Goal: Information Seeking & Learning: Compare options

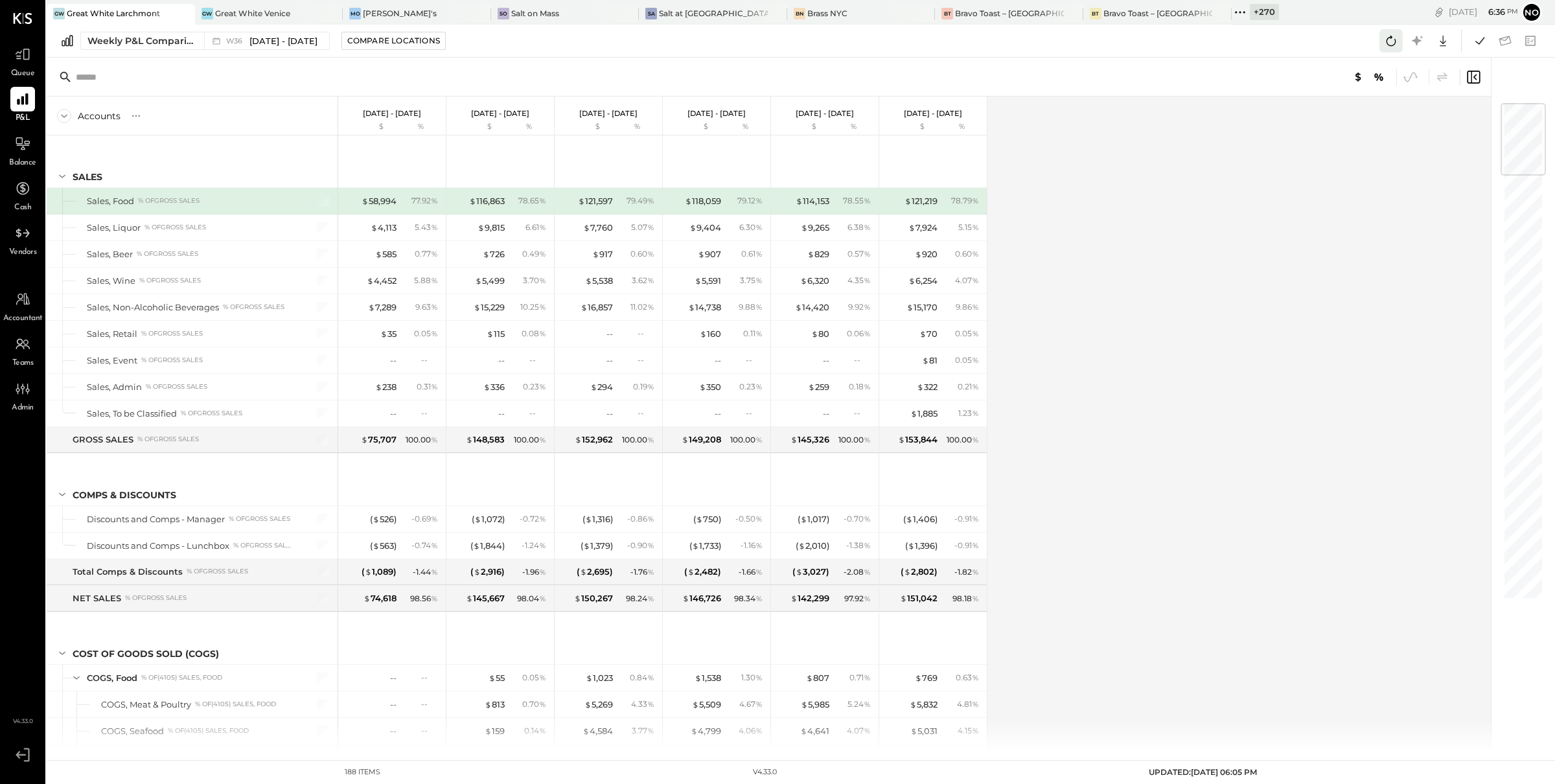
click at [1394, 37] on icon at bounding box center [1391, 41] width 17 height 17
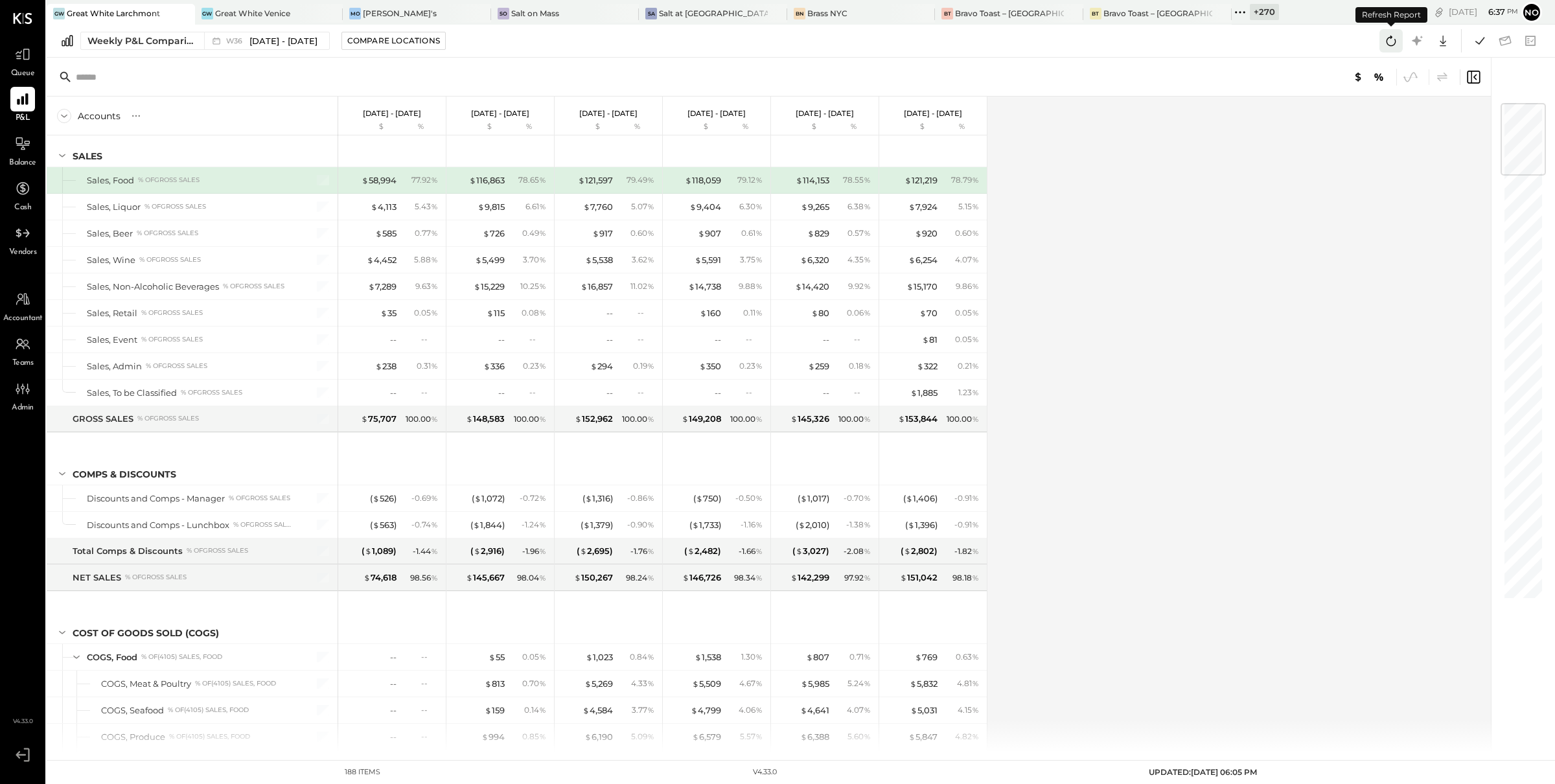
click at [1388, 42] on icon at bounding box center [1391, 41] width 17 height 17
click at [1388, 43] on icon at bounding box center [1391, 41] width 17 height 17
click at [1478, 45] on icon at bounding box center [1480, 41] width 17 height 17
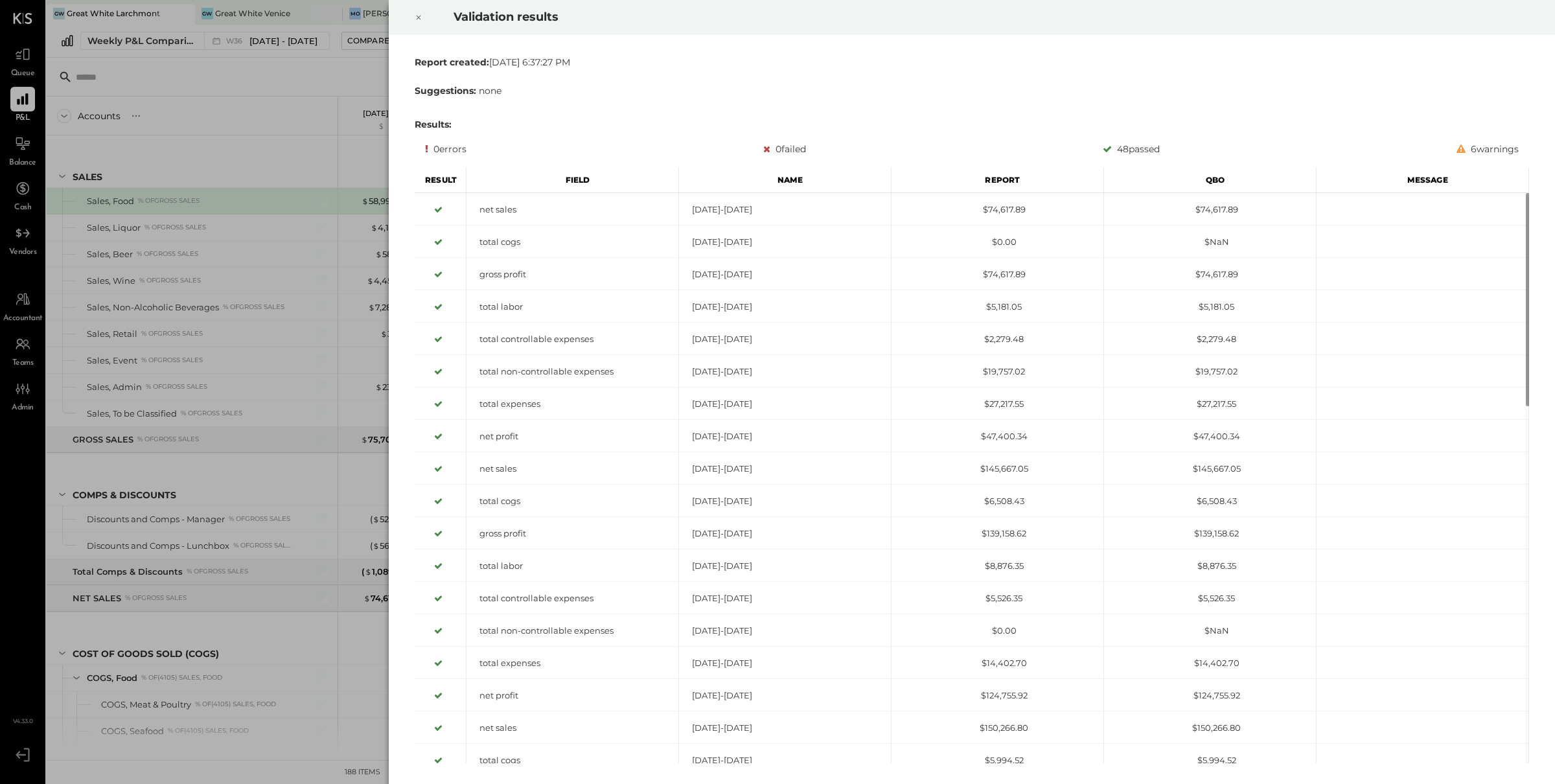
click at [419, 20] on icon at bounding box center [419, 17] width 7 height 16
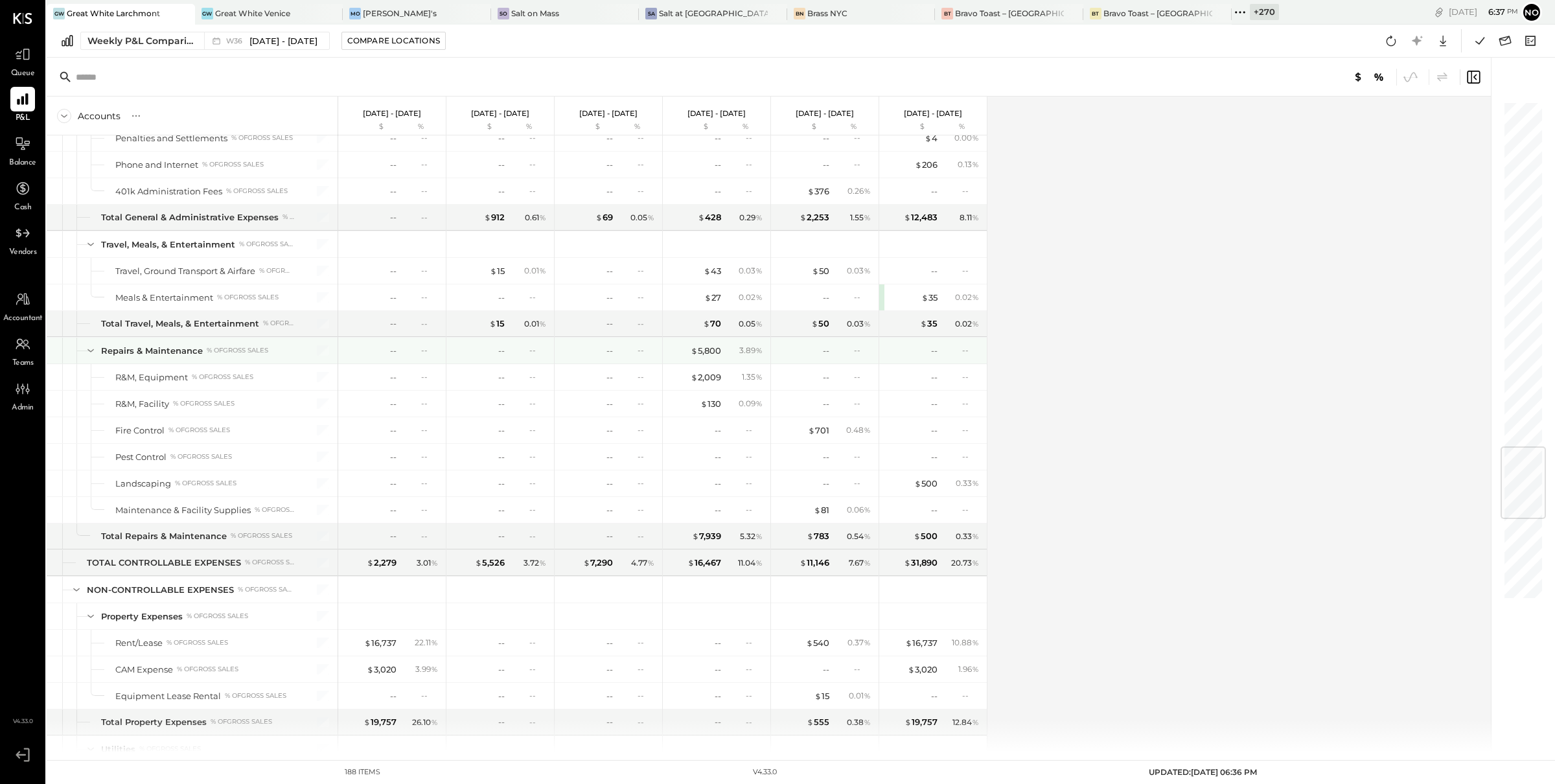
scroll to position [2575, 0]
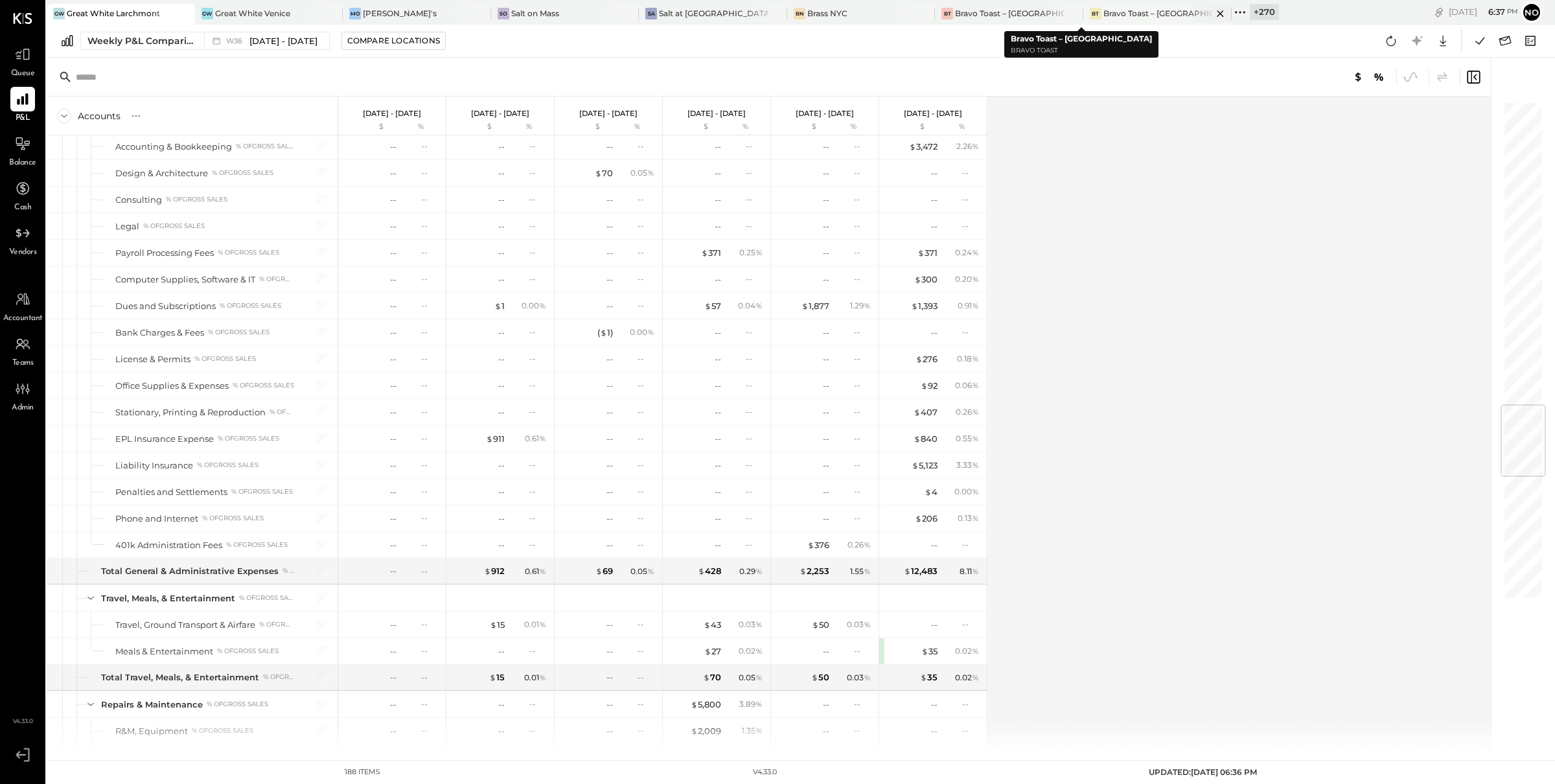
click at [1212, 16] on icon at bounding box center [1221, 13] width 16 height 16
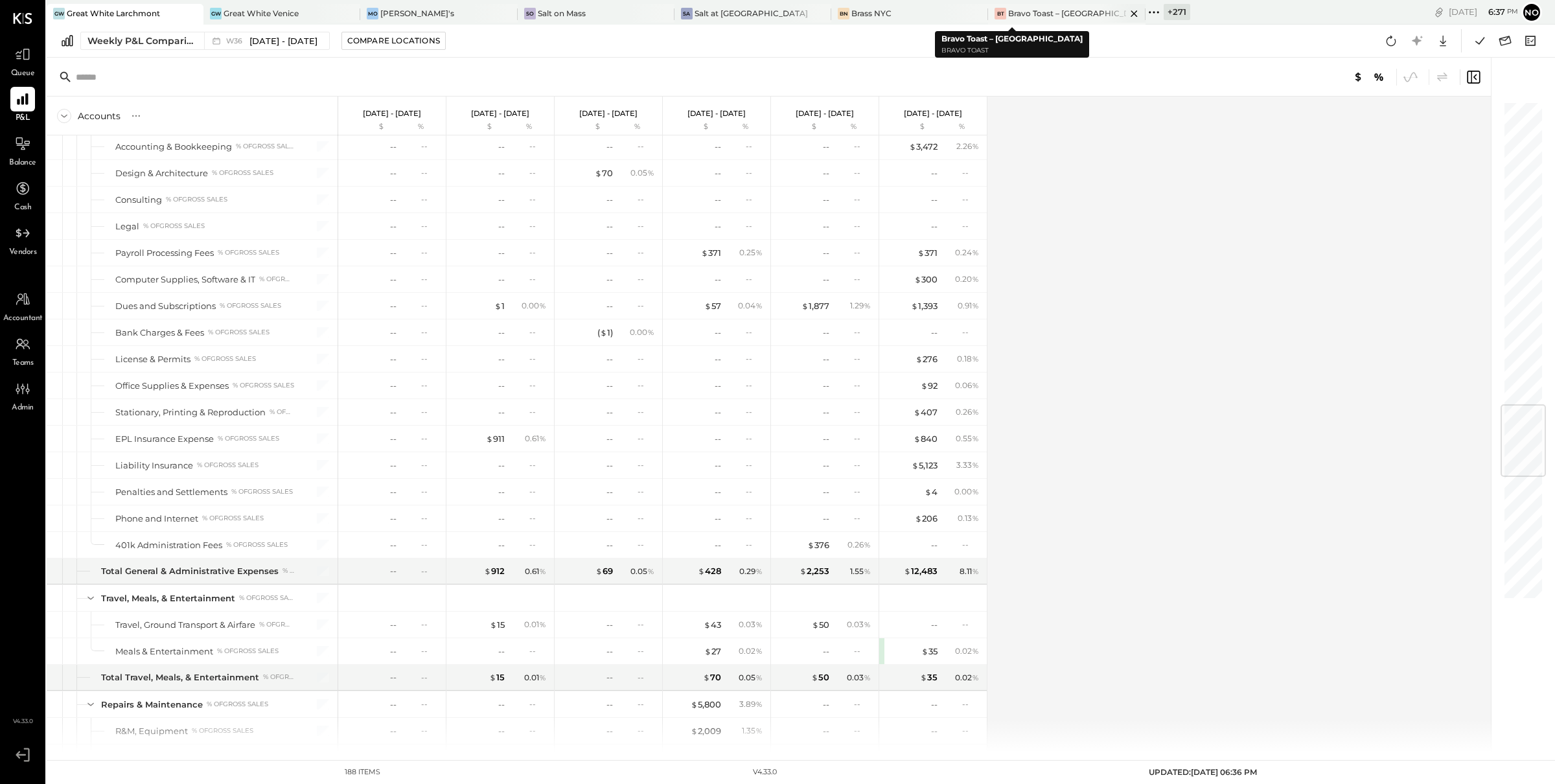
click at [1126, 14] on icon at bounding box center [1134, 13] width 16 height 16
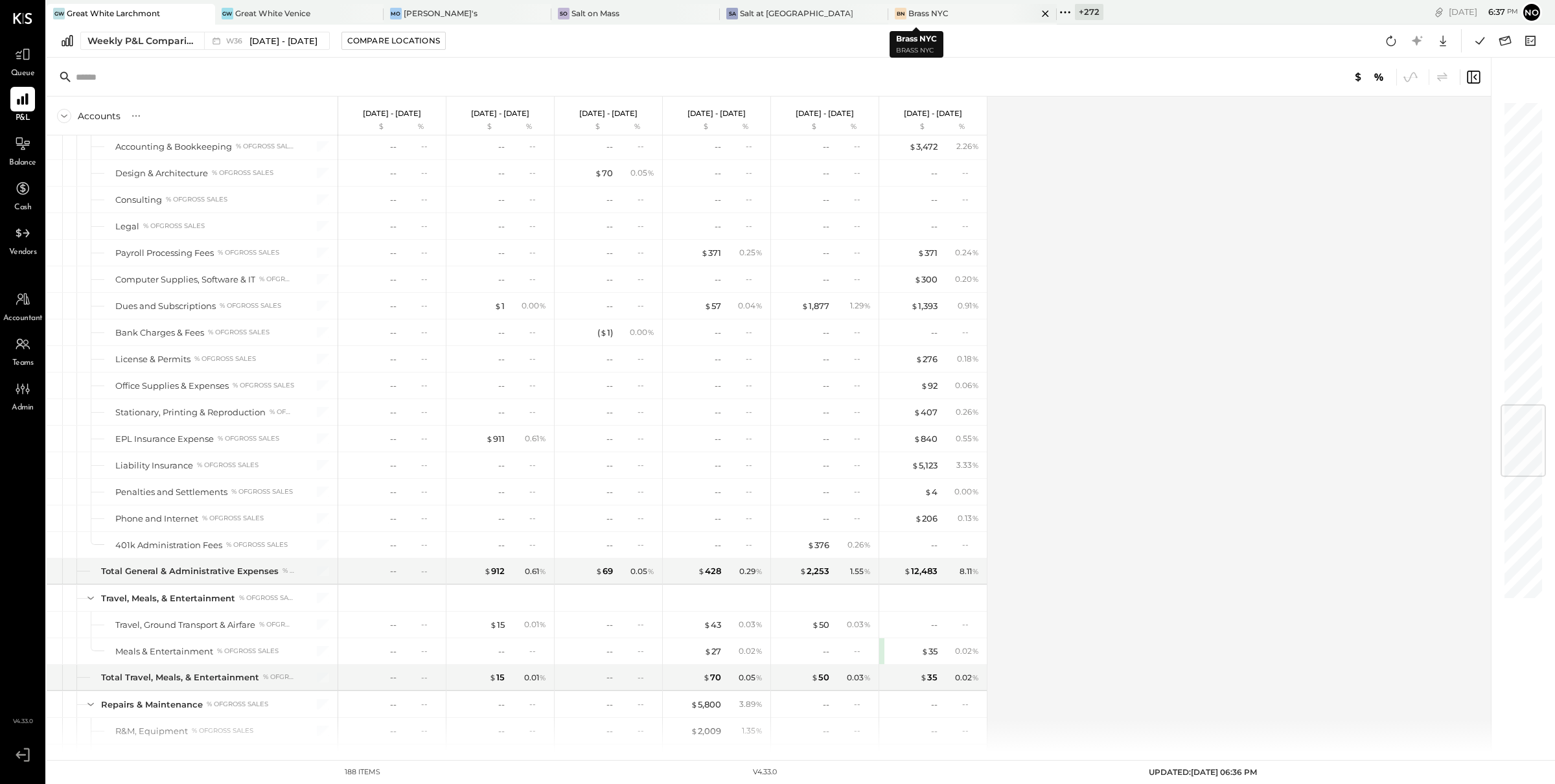
click at [1042, 14] on icon at bounding box center [1045, 13] width 7 height 7
click at [910, 13] on icon at bounding box center [909, 13] width 7 height 7
click at [735, 16] on icon at bounding box center [735, 13] width 16 height 16
click at [558, 13] on icon at bounding box center [560, 13] width 16 height 16
click at [385, 16] on icon at bounding box center [385, 13] width 16 height 16
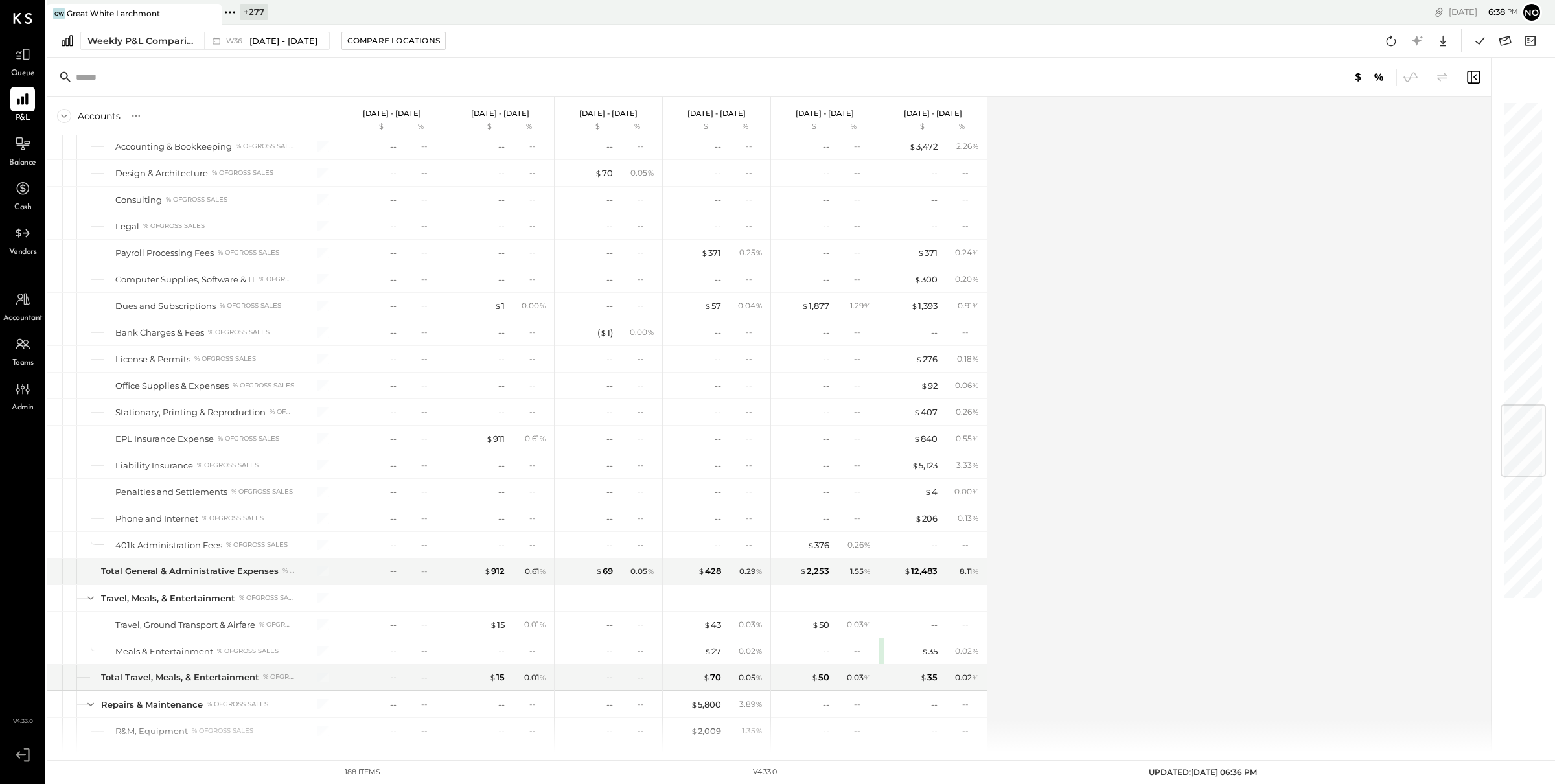
click at [233, 15] on icon at bounding box center [230, 12] width 17 height 17
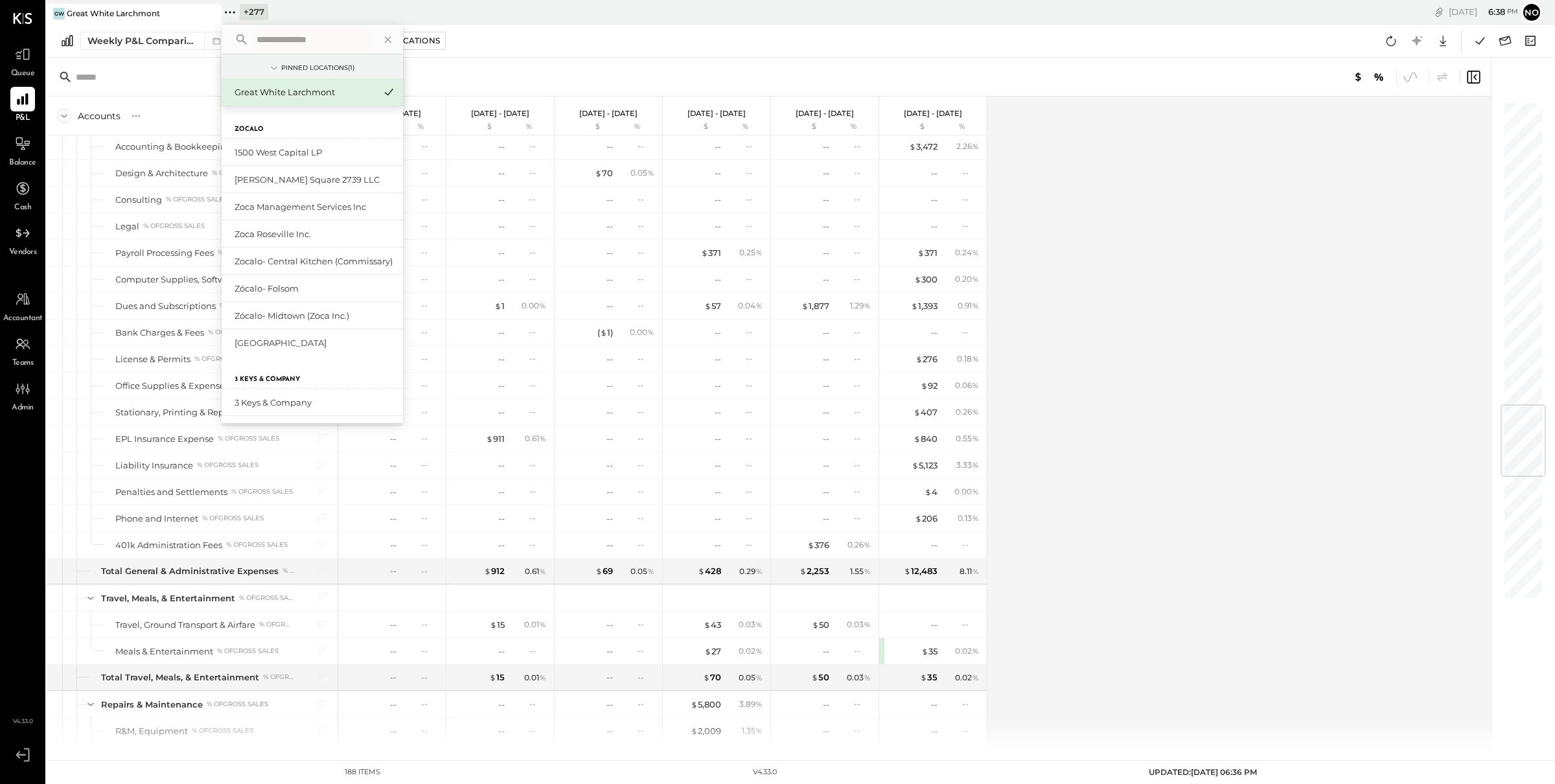
click at [307, 38] on input "text" at bounding box center [312, 39] width 121 height 23
type input "**********"
click at [270, 148] on div "gran [PERSON_NAME]" at bounding box center [305, 153] width 140 height 13
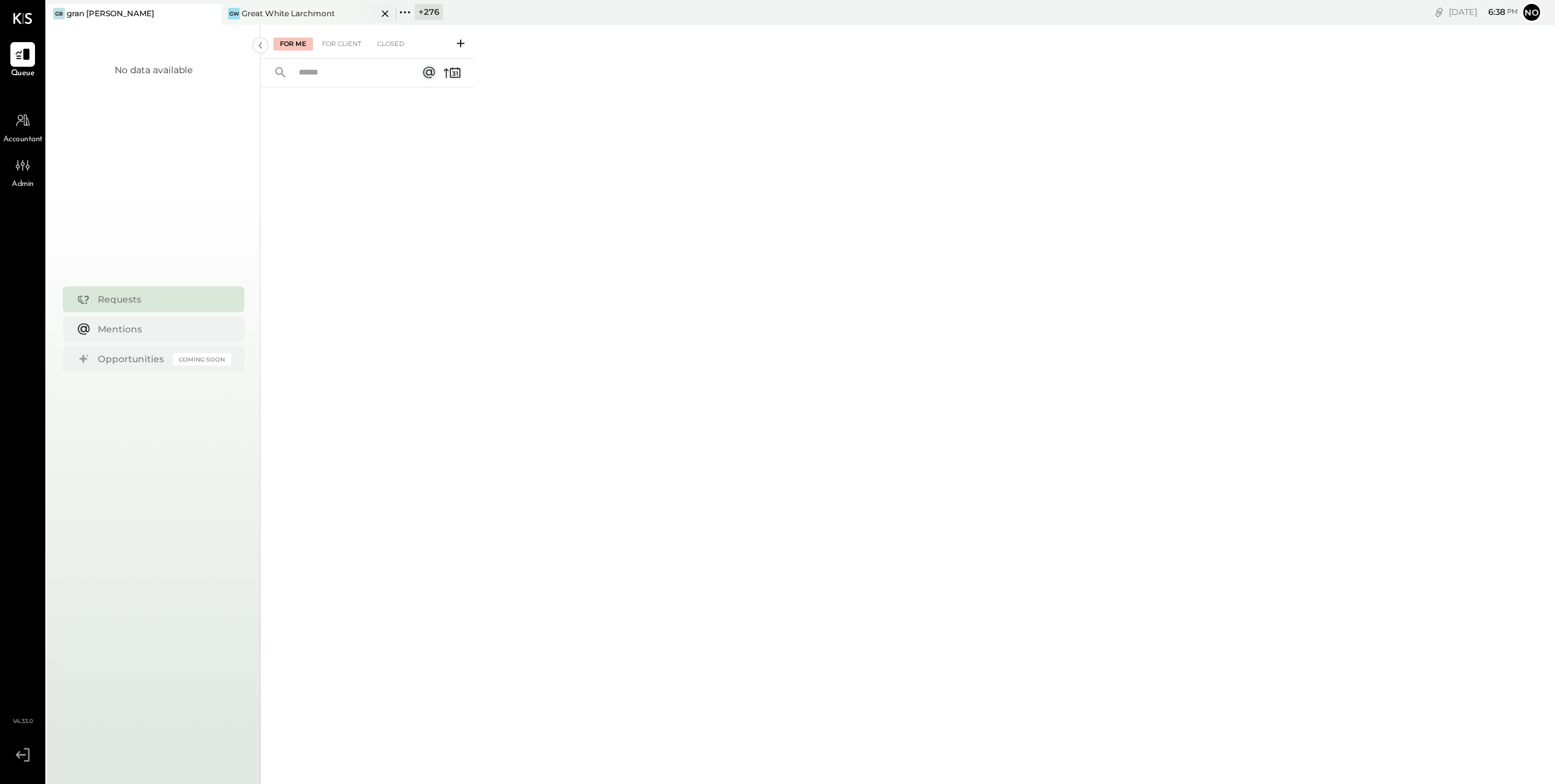
click at [262, 12] on div "Great White Larchmont" at bounding box center [288, 13] width 93 height 11
click at [150, 17] on div "gb gran [PERSON_NAME]" at bounding box center [124, 13] width 156 height 12
click at [400, 10] on icon at bounding box center [404, 12] width 17 height 17
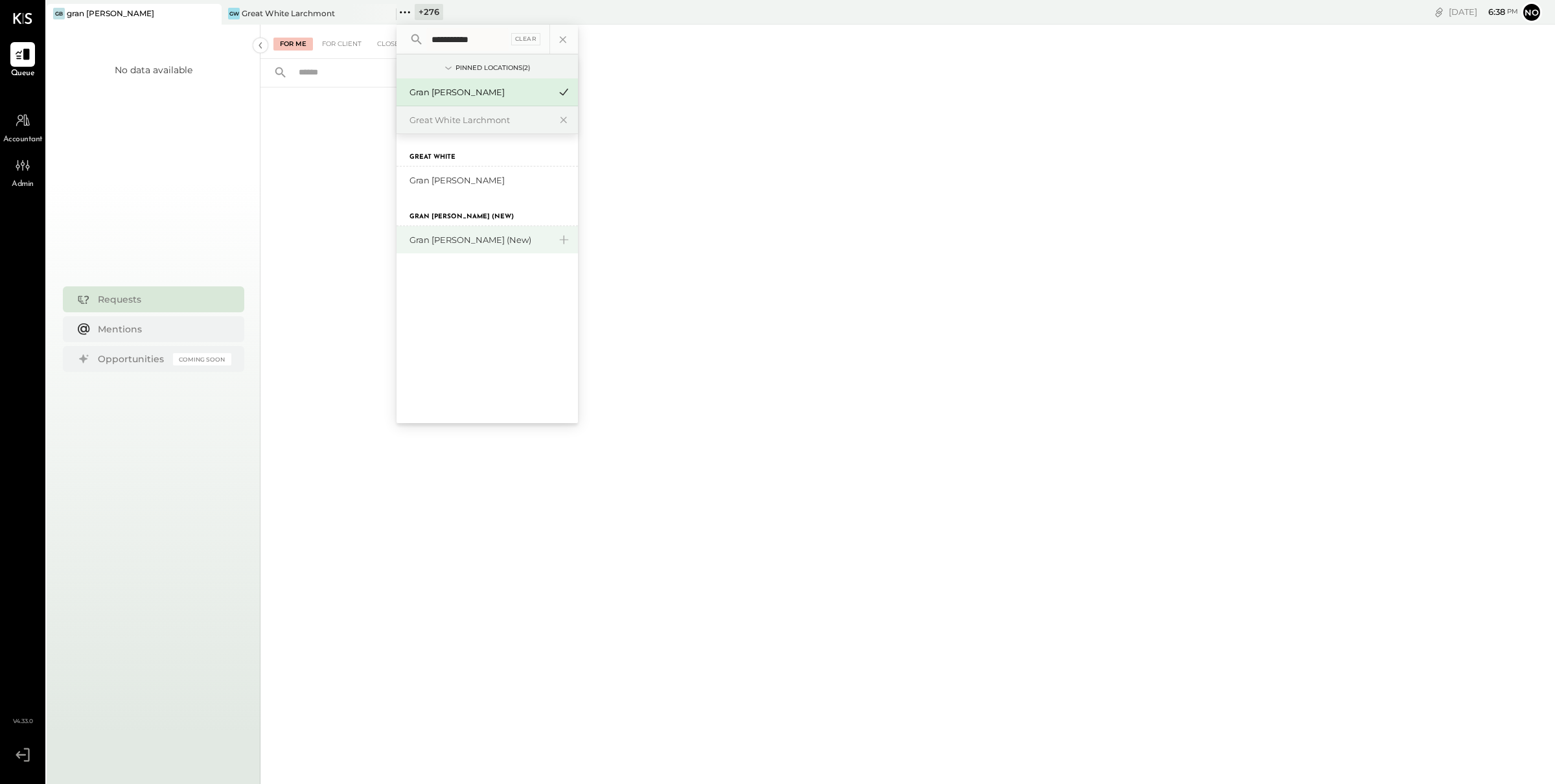
type input "**********"
click at [475, 243] on div "Gran [PERSON_NAME] (New)" at bounding box center [480, 240] width 140 height 13
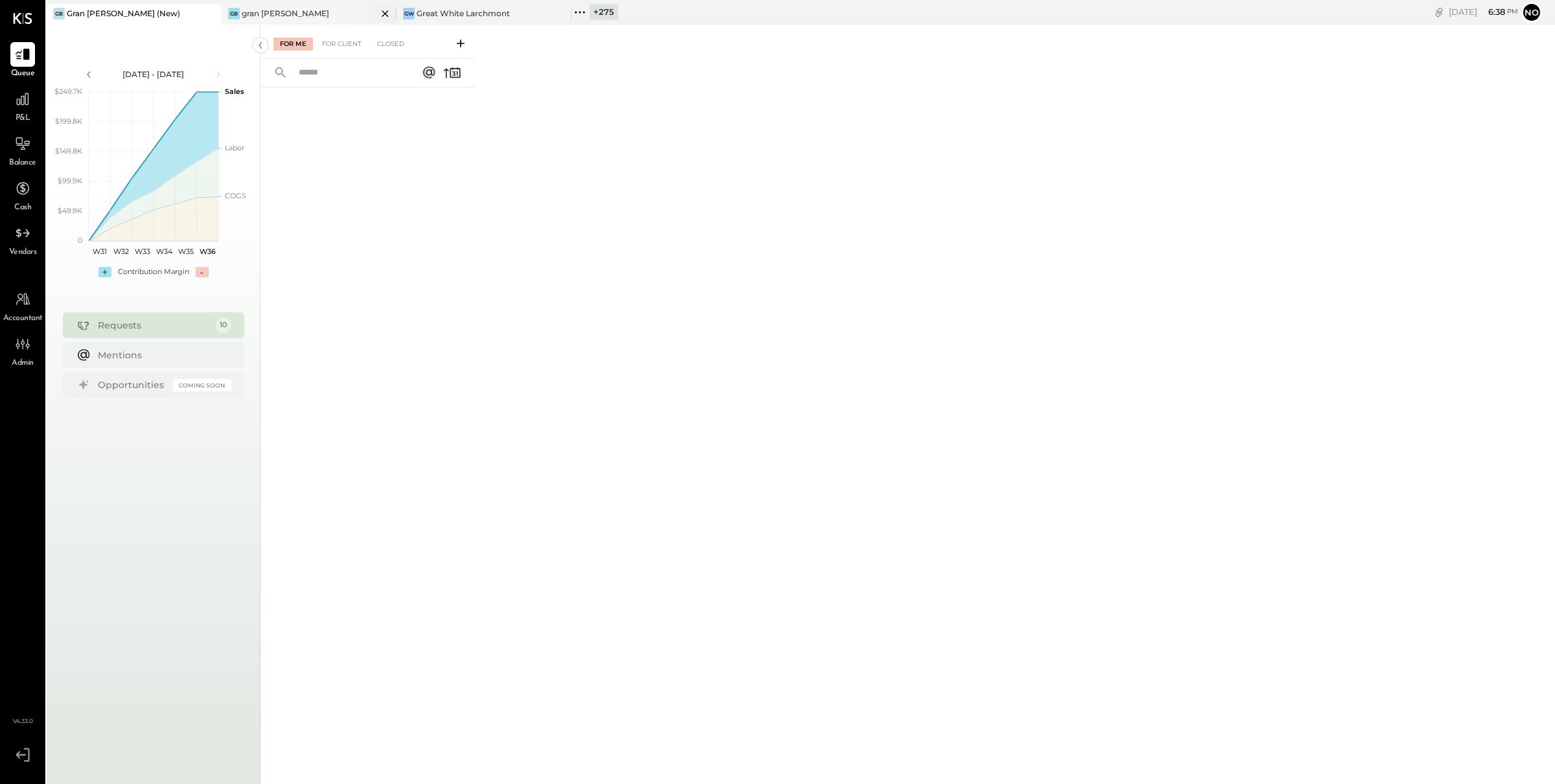
click at [292, 11] on div "gb gran [PERSON_NAME]" at bounding box center [299, 13] width 156 height 12
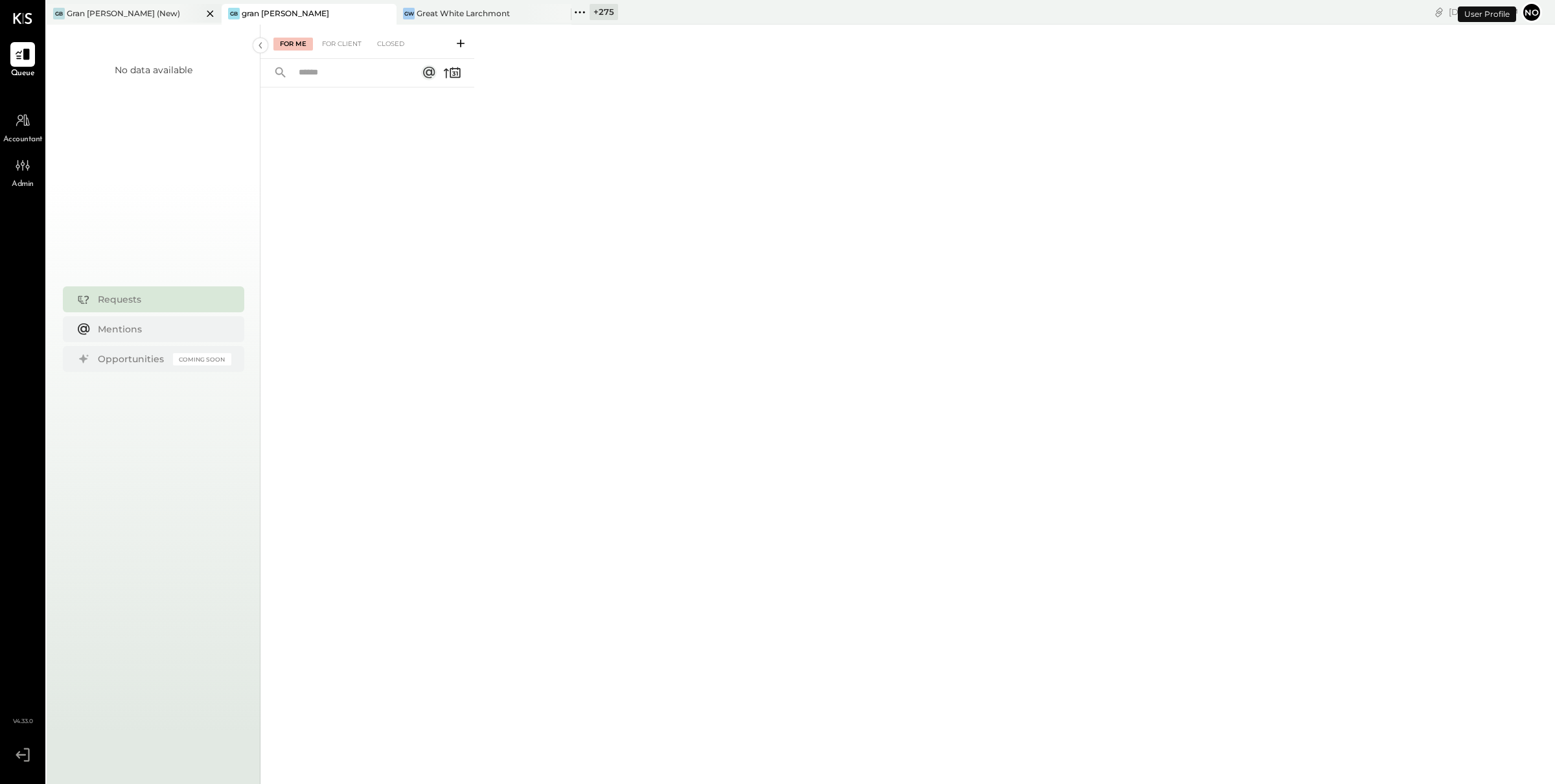
click at [133, 12] on div "Gran [PERSON_NAME] (New)" at bounding box center [124, 13] width 113 height 11
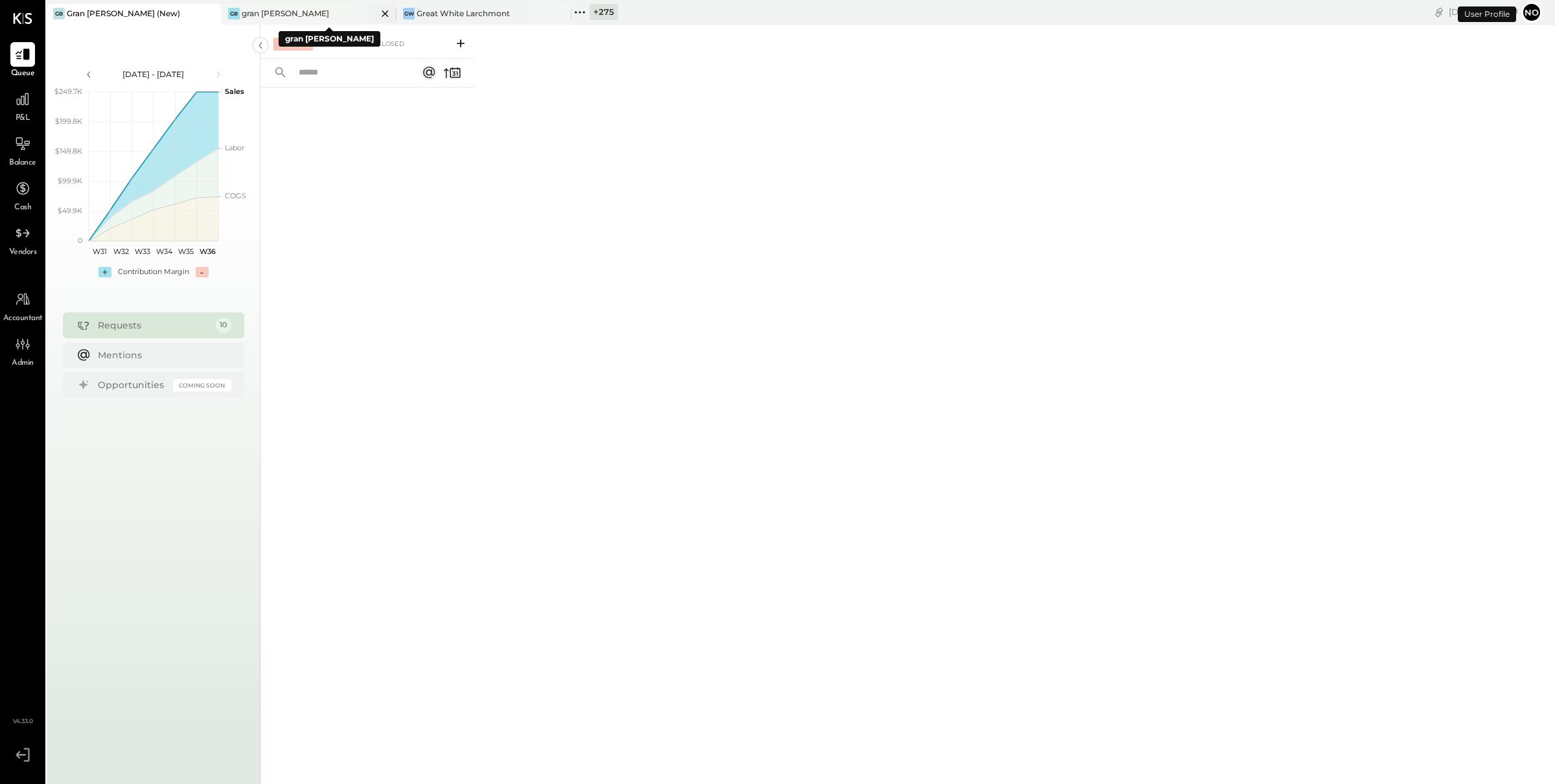
click at [384, 12] on icon at bounding box center [384, 13] width 7 height 7
click at [19, 98] on icon at bounding box center [22, 99] width 17 height 17
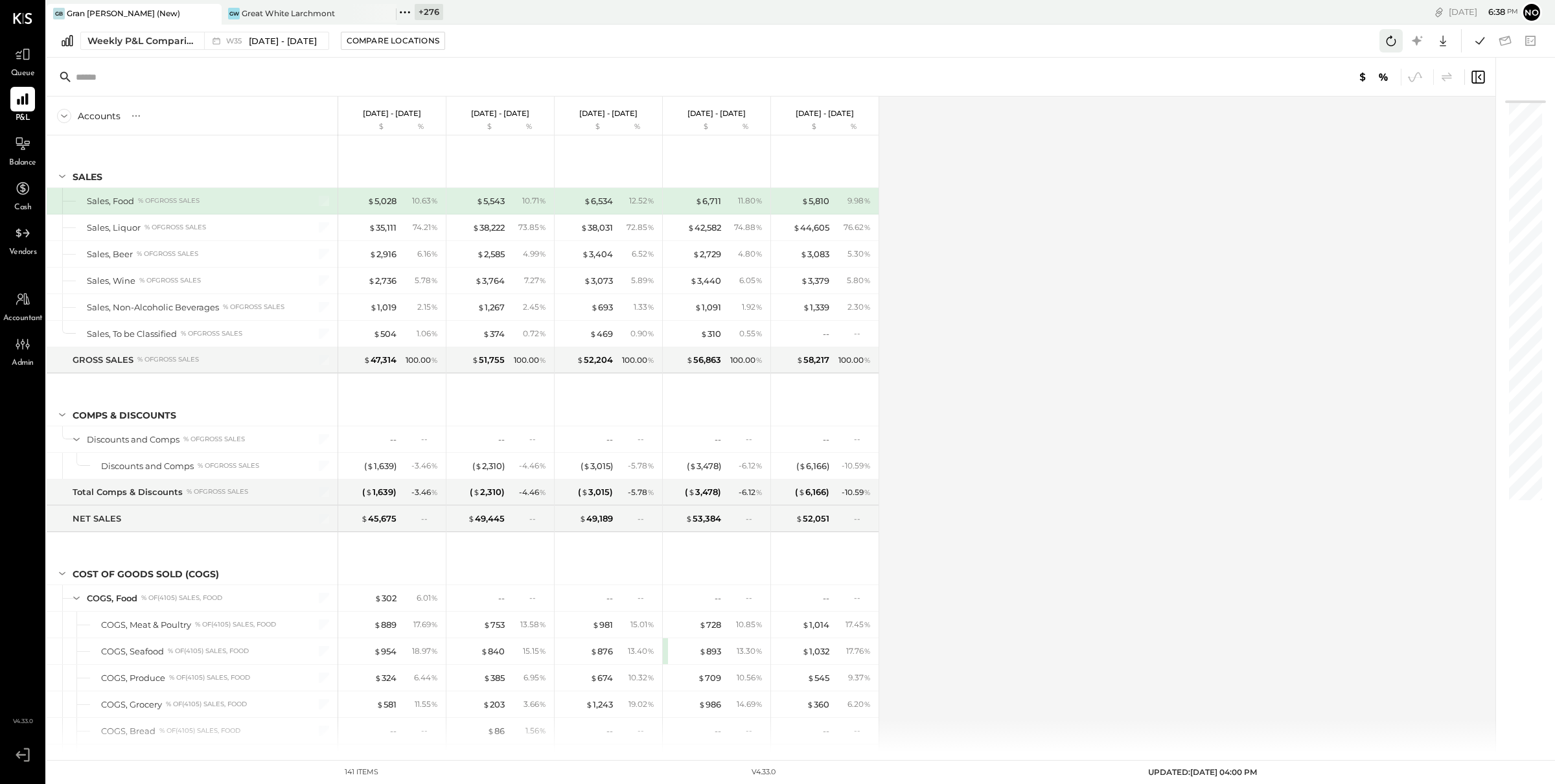
click at [1394, 47] on icon at bounding box center [1391, 41] width 17 height 17
click at [1478, 43] on icon at bounding box center [1480, 41] width 9 height 7
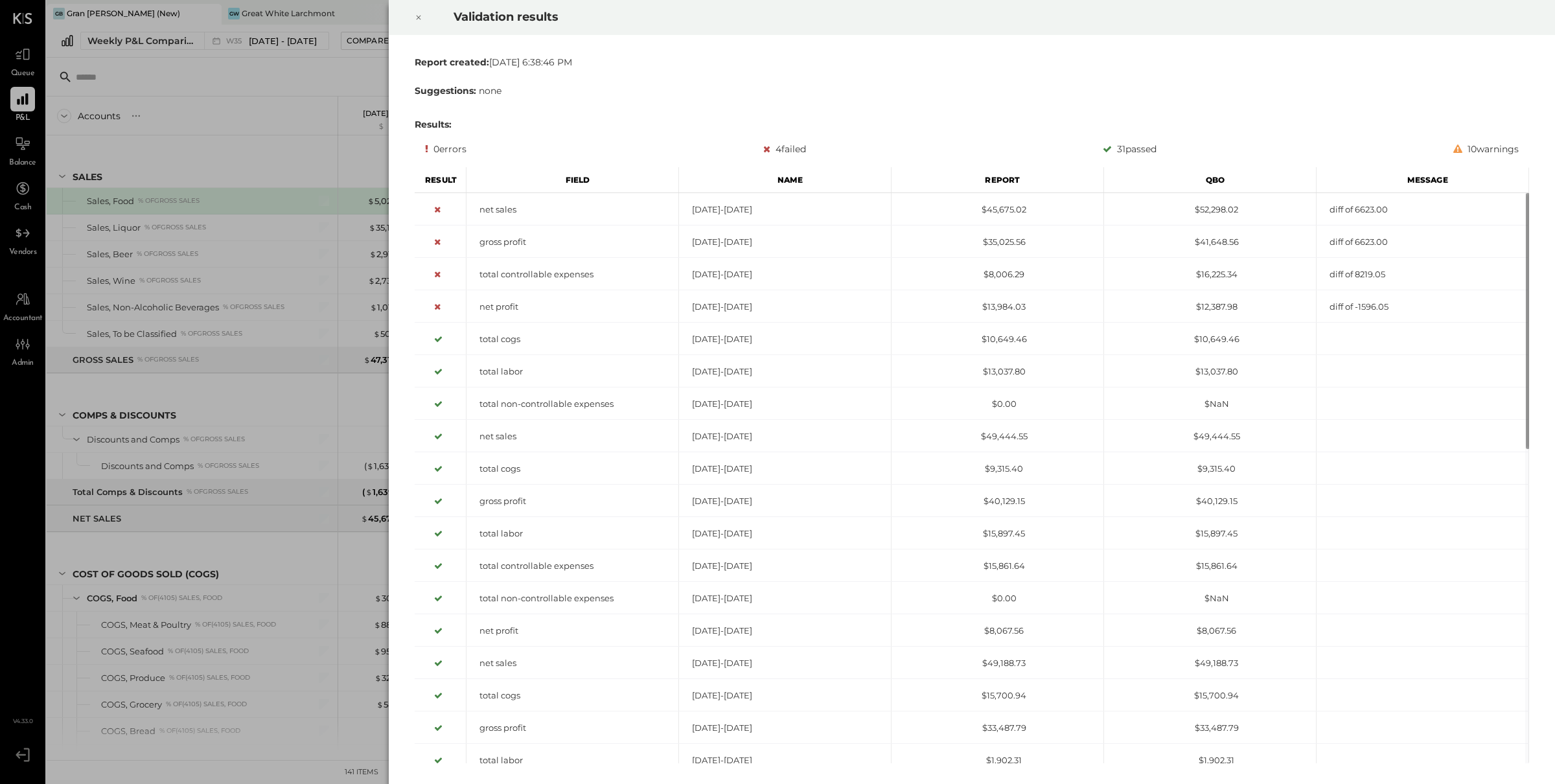
click at [419, 22] on icon at bounding box center [419, 17] width 7 height 16
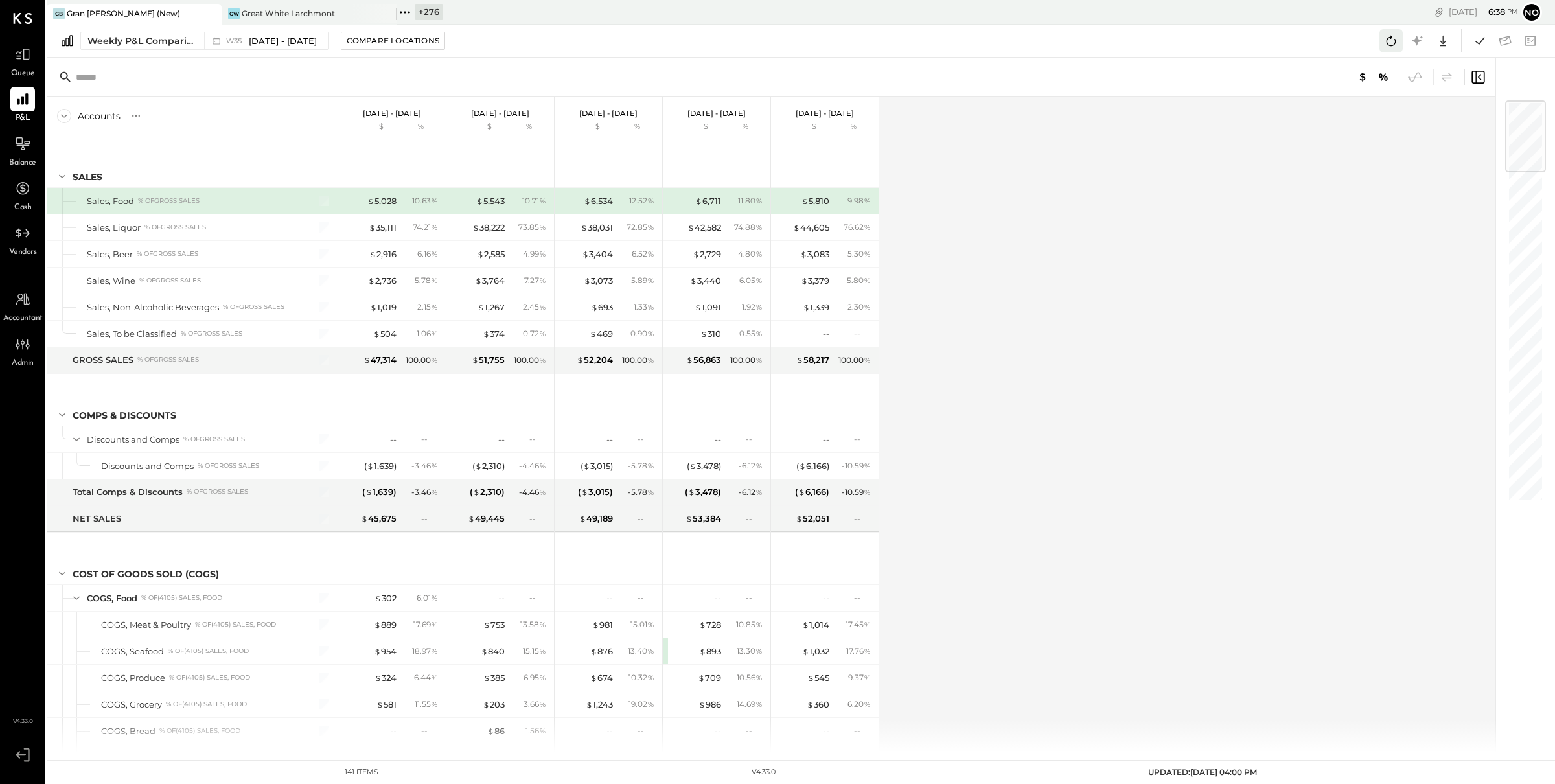
click at [1390, 42] on icon at bounding box center [1391, 41] width 17 height 17
click at [1390, 42] on icon at bounding box center [1391, 41] width 17 height 17
click at [1480, 40] on icon at bounding box center [1480, 41] width 17 height 17
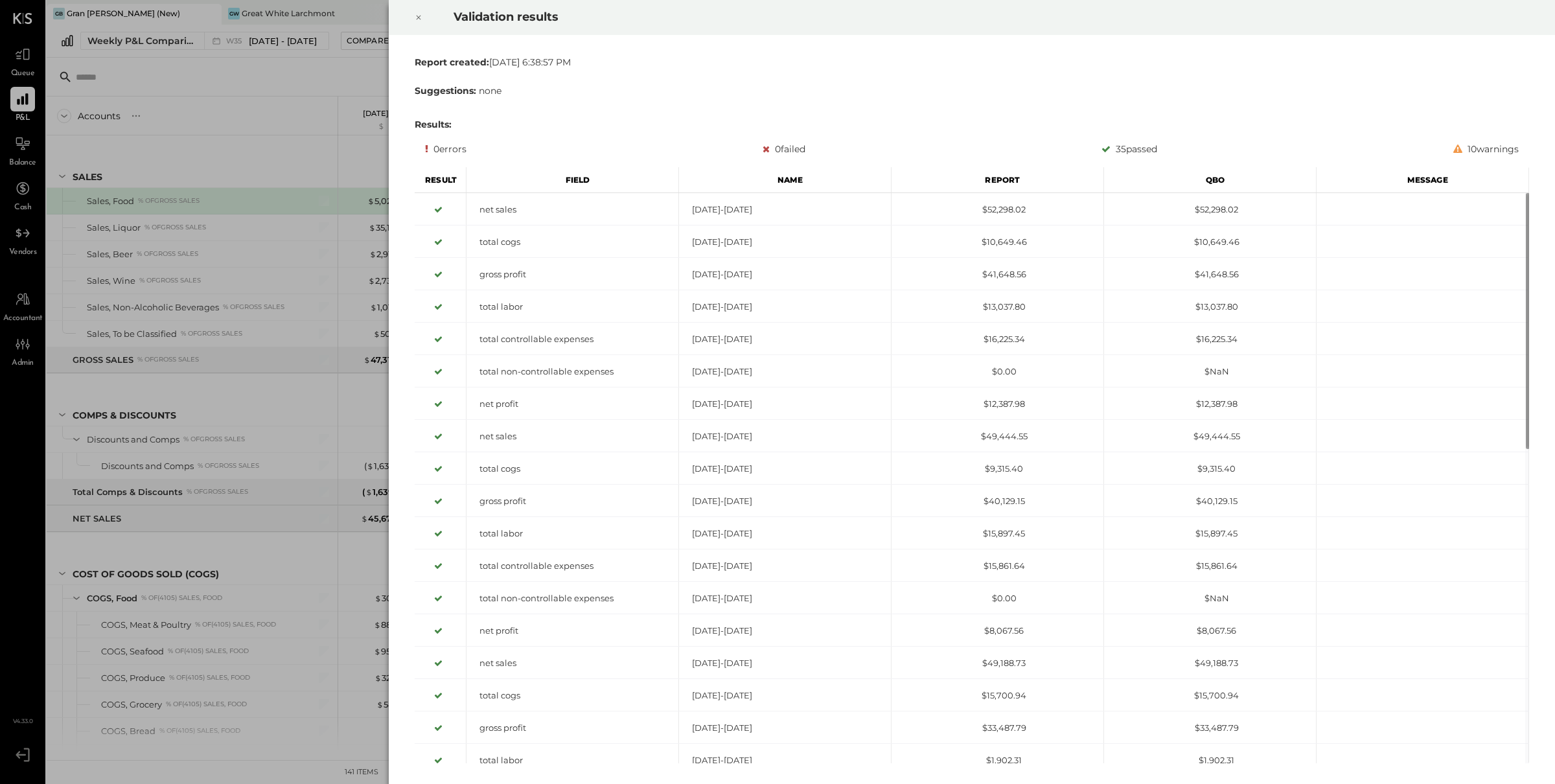
click at [416, 13] on icon at bounding box center [419, 17] width 7 height 16
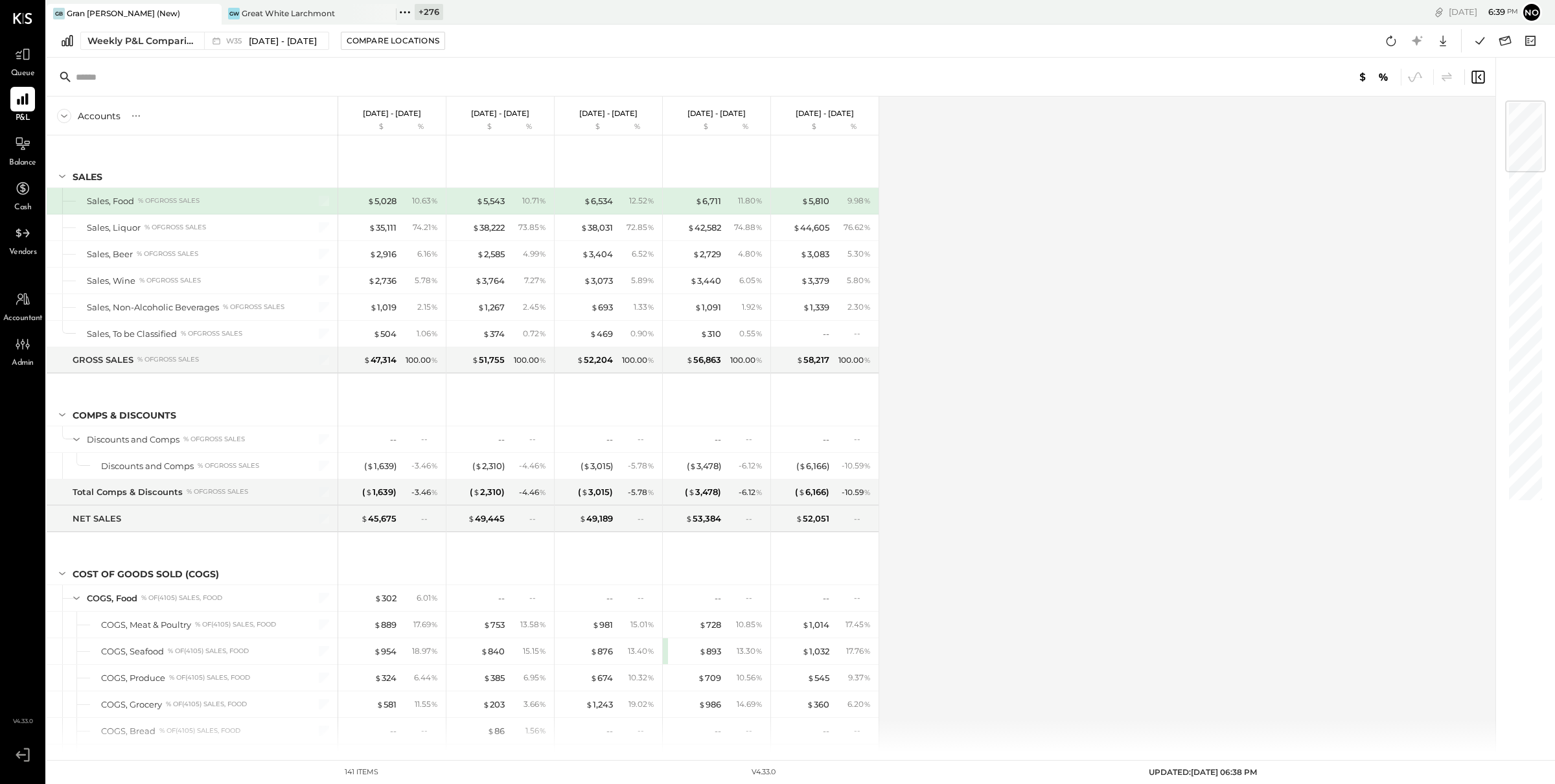
click at [1010, 395] on div "Accounts S % GL [DATE] - [DATE] $ % [DATE] - [DATE] $ % [DATE] - [DATE] $ % [DA…" at bounding box center [772, 424] width 1451 height 656
click at [392, 40] on div "Compare Locations" at bounding box center [392, 40] width 92 height 11
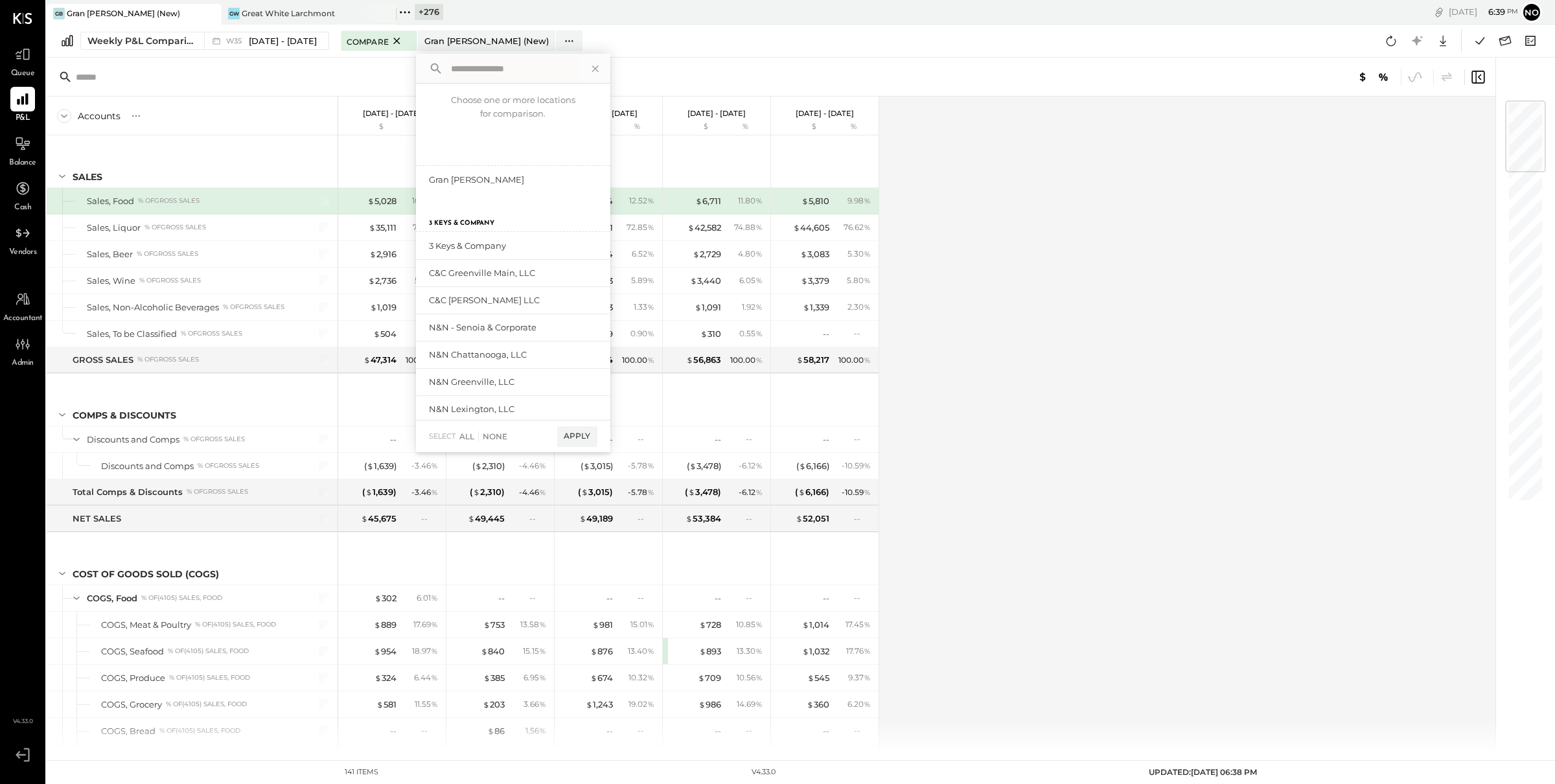
click at [349, 81] on div at bounding box center [772, 77] width 1449 height 39
click at [292, 44] on span "[DATE] - [DATE]" at bounding box center [282, 41] width 68 height 13
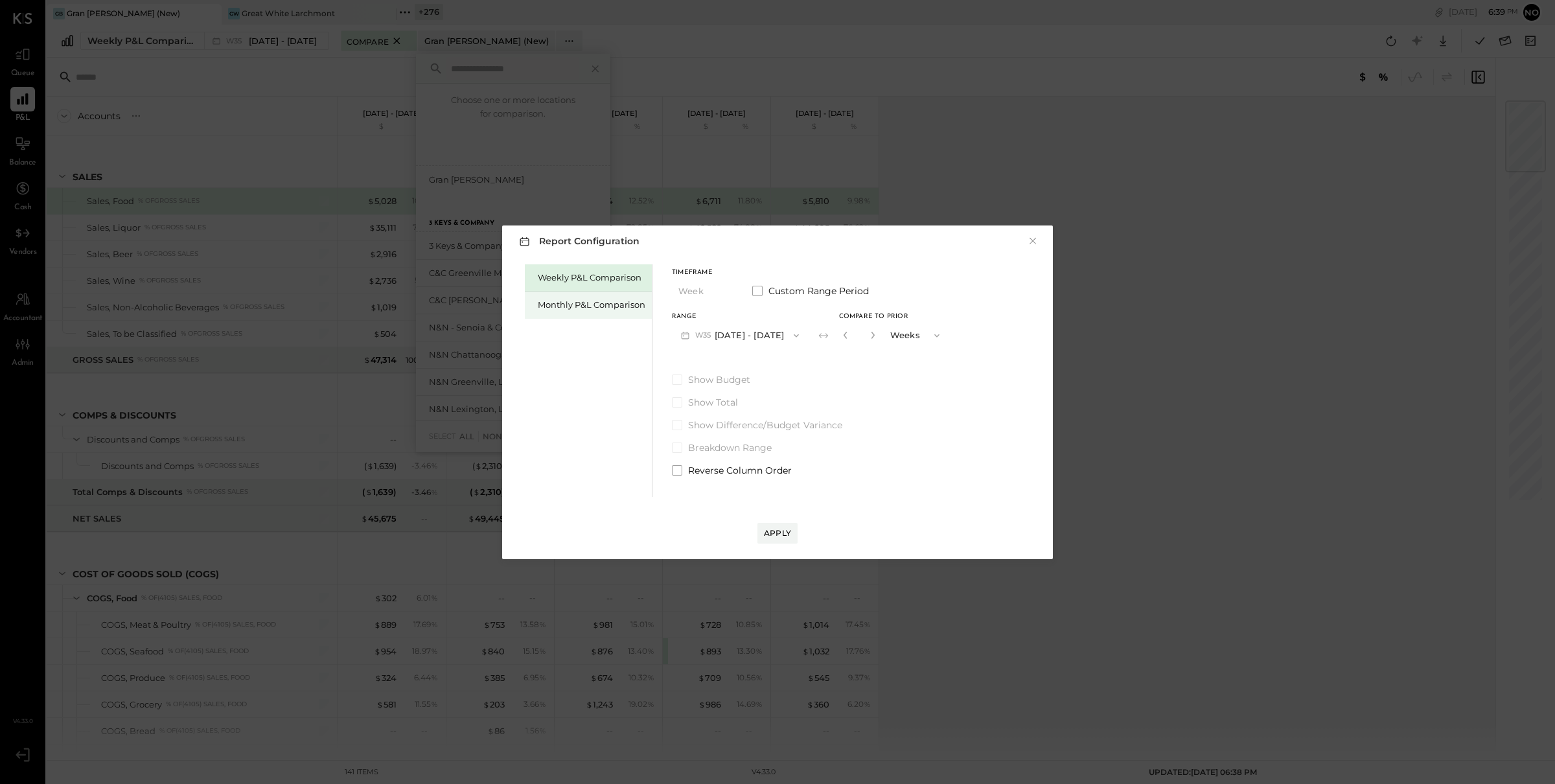
click at [583, 302] on div "Monthly P&L Comparison" at bounding box center [591, 305] width 107 height 13
click at [571, 278] on div "Weekly P&L Comparison" at bounding box center [591, 278] width 107 height 13
click at [760, 333] on button "W36 [DATE] - [DATE]" at bounding box center [740, 335] width 137 height 24
click at [745, 331] on span "[DATE] - [DATE]" at bounding box center [735, 337] width 62 height 11
click at [829, 329] on div "Compare" at bounding box center [845, 334] width 42 height 11
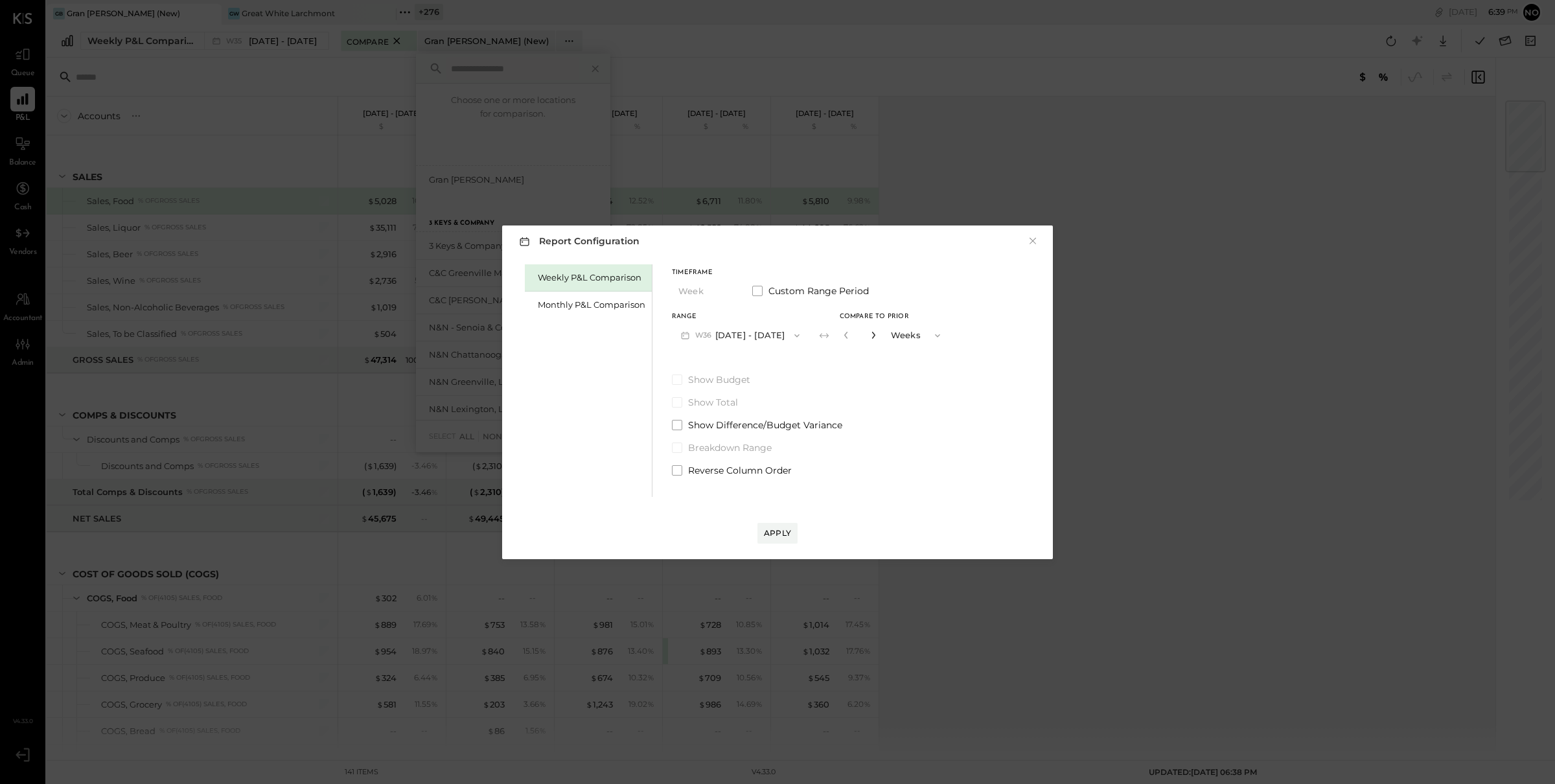
click at [870, 333] on icon "button" at bounding box center [874, 335] width 7 height 7
click at [870, 332] on icon "button" at bounding box center [874, 335] width 7 height 7
type input "*"
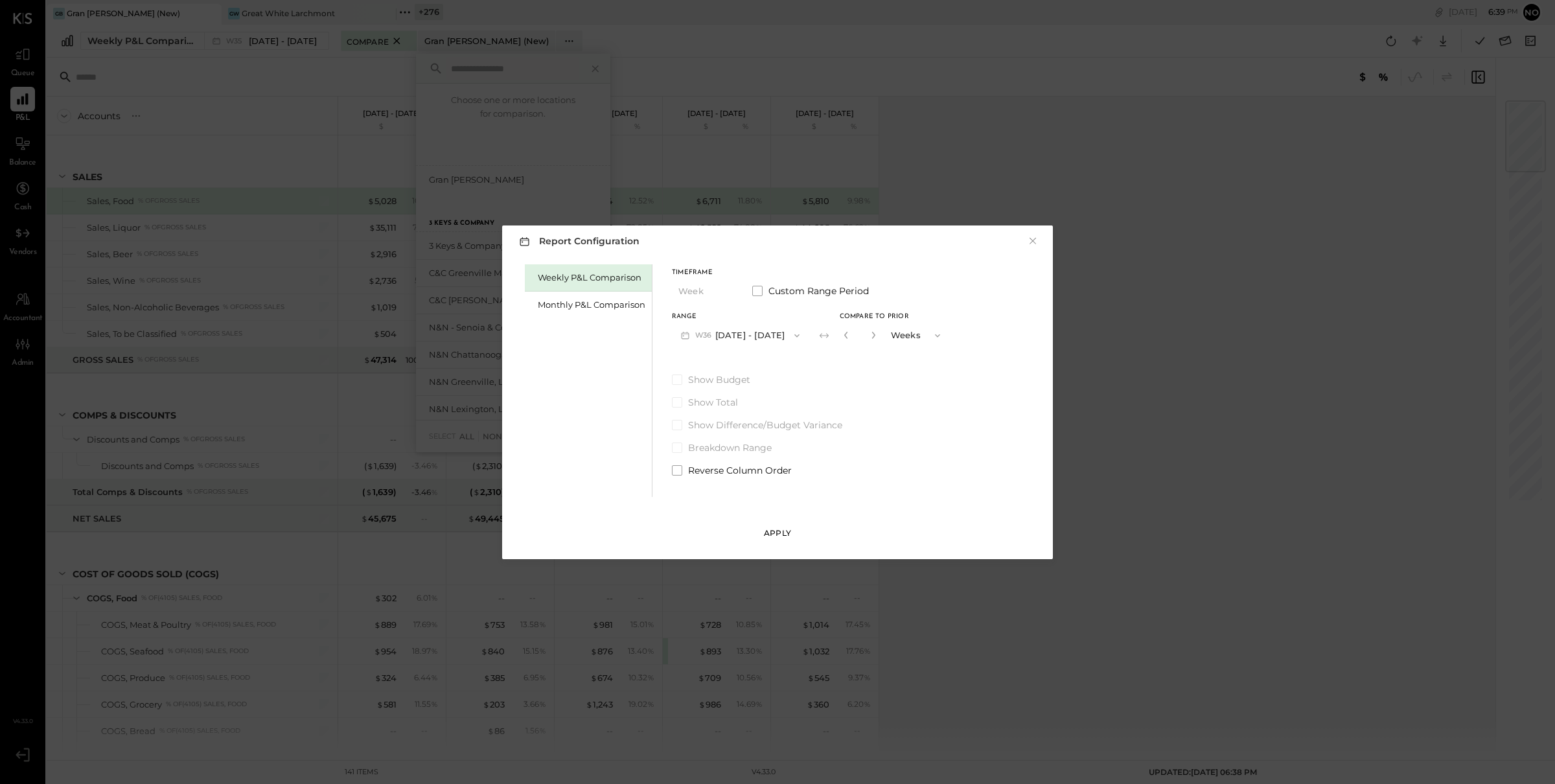
click at [785, 529] on div "Apply" at bounding box center [778, 532] width 28 height 11
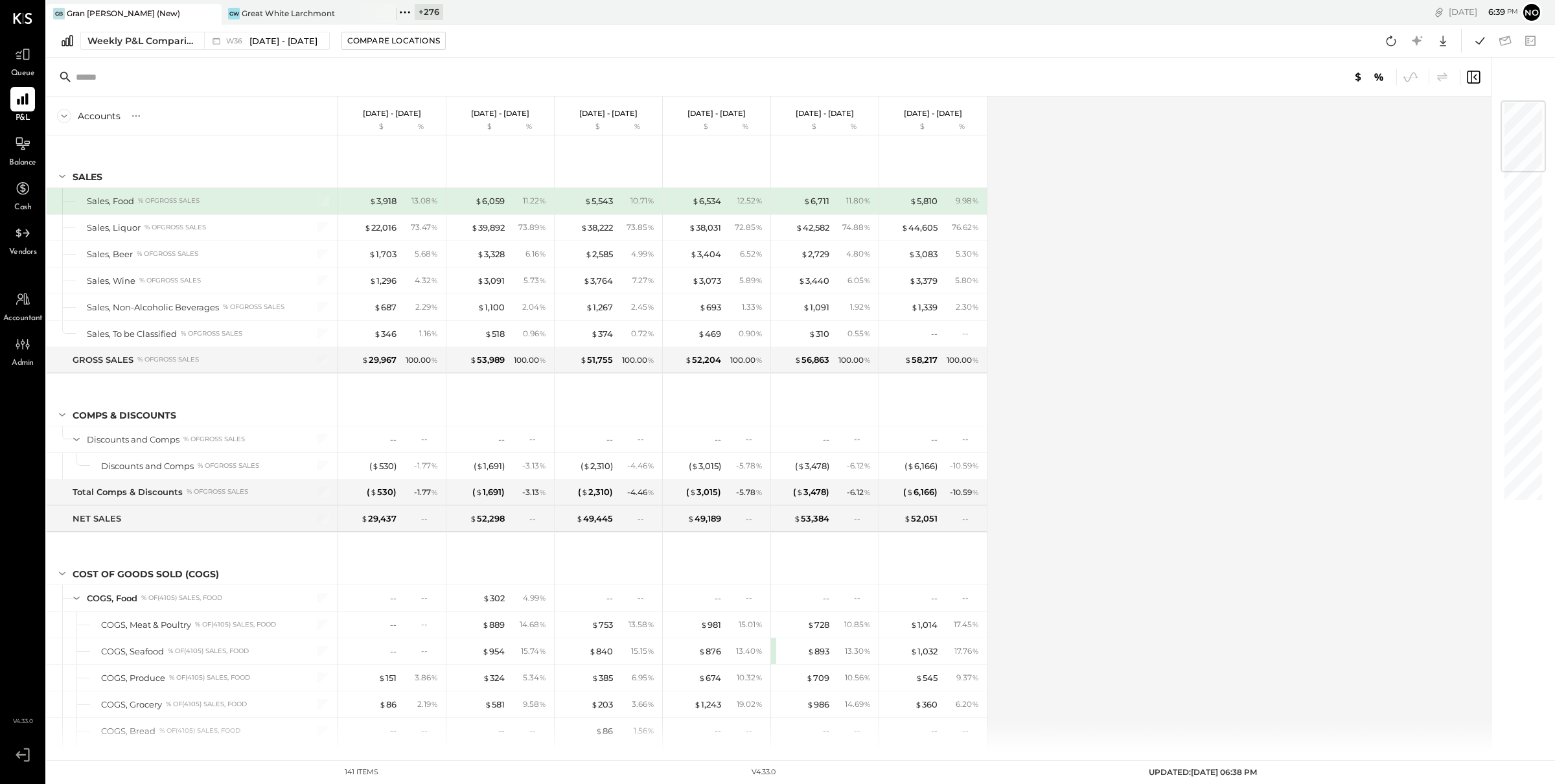
click at [1112, 360] on div "Accounts S % GL [DATE] - [DATE] $ % [DATE] - [DATE] $ % [DATE] - [DATE] $ % [DA…" at bounding box center [770, 424] width 1446 height 656
